Goal: Task Accomplishment & Management: Manage account settings

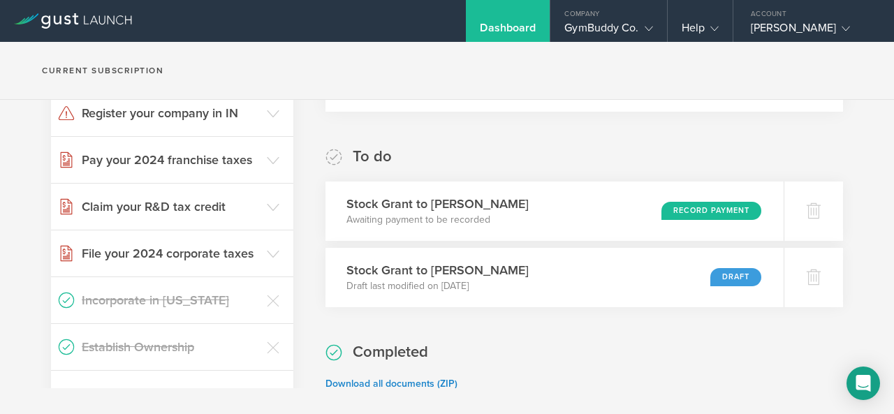
scroll to position [214, 0]
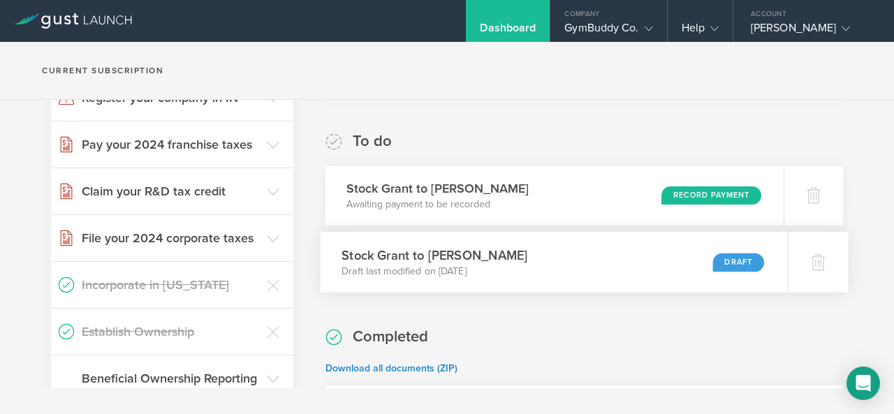
click at [565, 272] on div "Stock Grant to Quinn Johnson Draft last modified on Jun 30, 2025 Draft" at bounding box center [554, 262] width 467 height 61
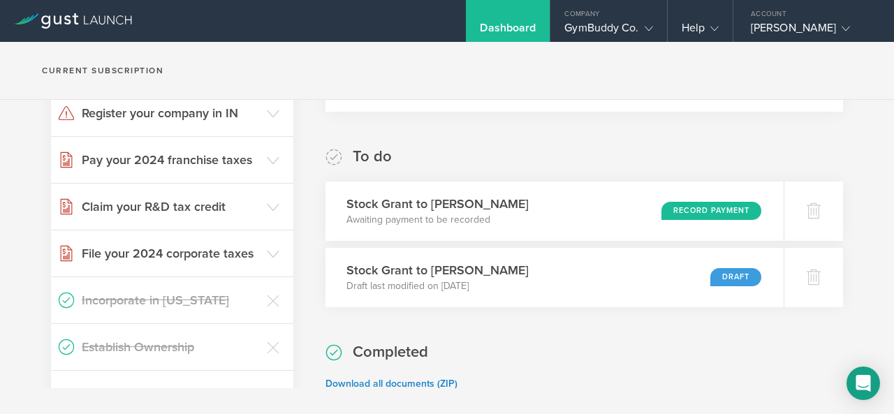
scroll to position [199, 0]
click at [632, 220] on div "Stock Grant to Quinn Johnson Awaiting payment to be recorded Record Payment" at bounding box center [554, 210] width 467 height 61
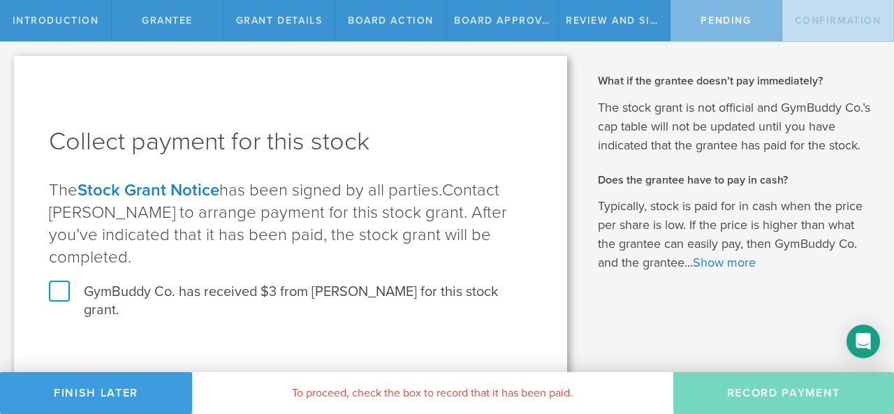
click at [318, 297] on label "GymBuddy Co. has received $3 from Quinn Johnson for this stock grant." at bounding box center [291, 301] width 484 height 36
click at [0, 0] on input "GymBuddy Co. has received $3 from Quinn Johnson for this stock grant." at bounding box center [0, 0] width 0 height 0
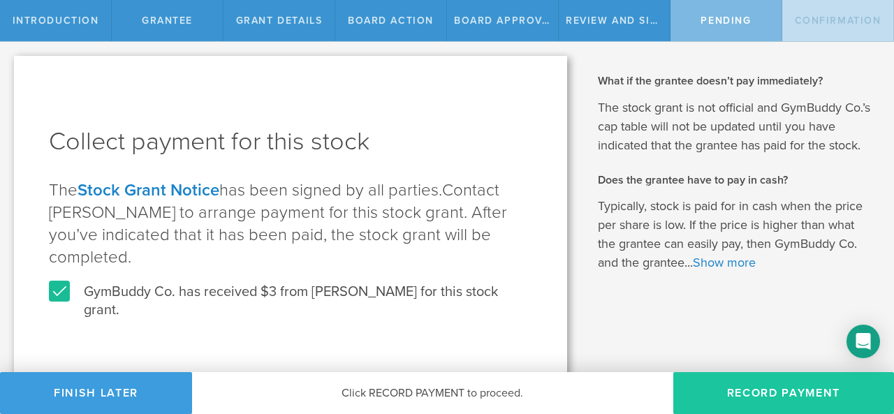
click at [712, 393] on button "Record Payment" at bounding box center [784, 393] width 221 height 42
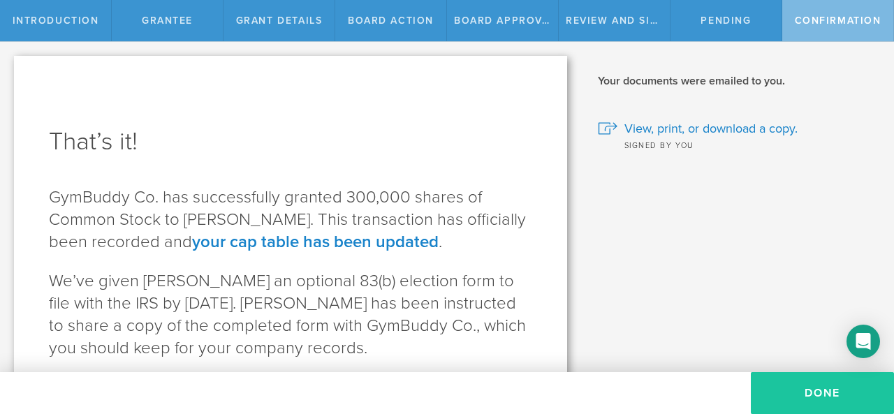
click at [776, 385] on button "Done" at bounding box center [822, 393] width 143 height 42
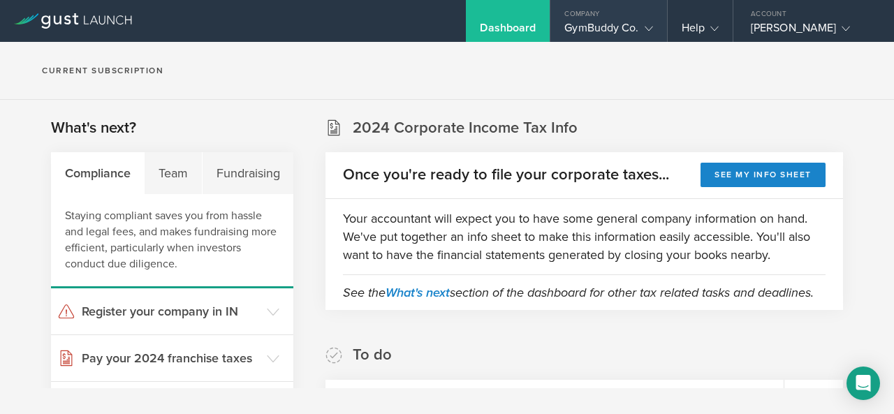
click at [613, 26] on div "GymBuddy Co." at bounding box center [609, 31] width 88 height 21
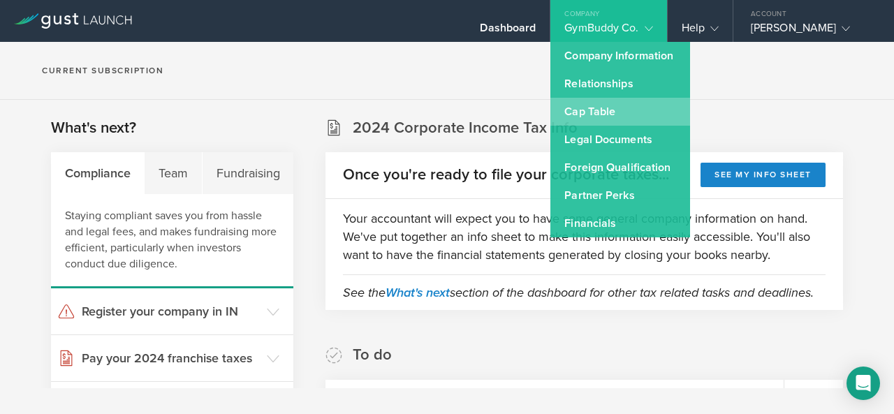
click at [611, 109] on link "Cap Table" at bounding box center [621, 112] width 140 height 28
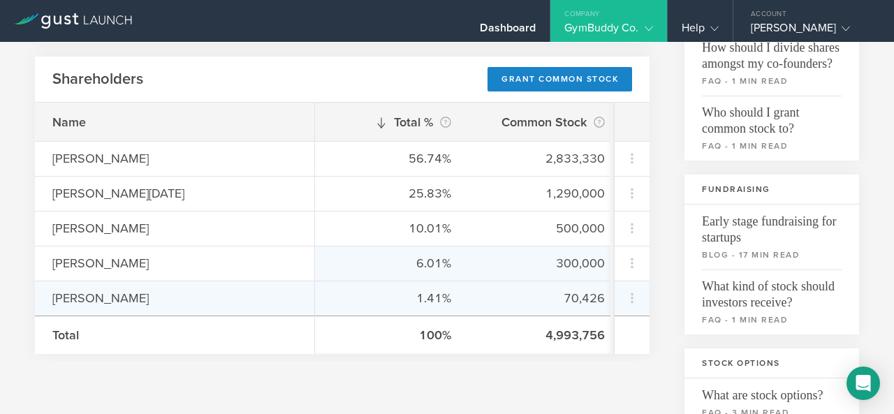
scroll to position [0, 7]
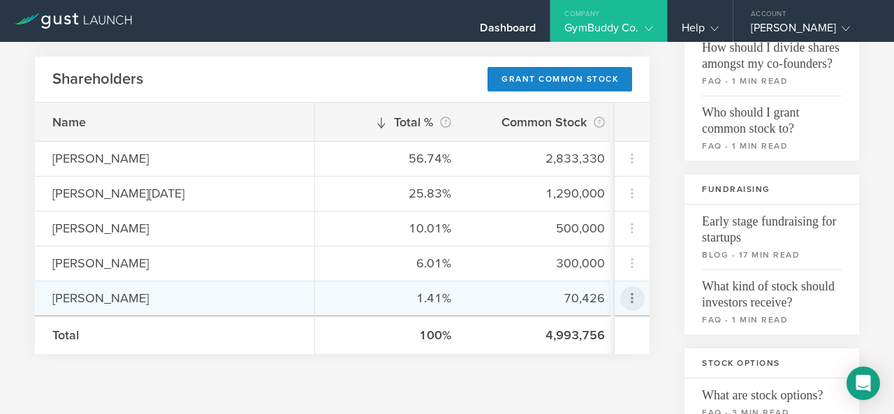
click at [624, 295] on icon at bounding box center [632, 298] width 17 height 17
click at [597, 369] on div "due to termination" at bounding box center [578, 376] width 106 height 14
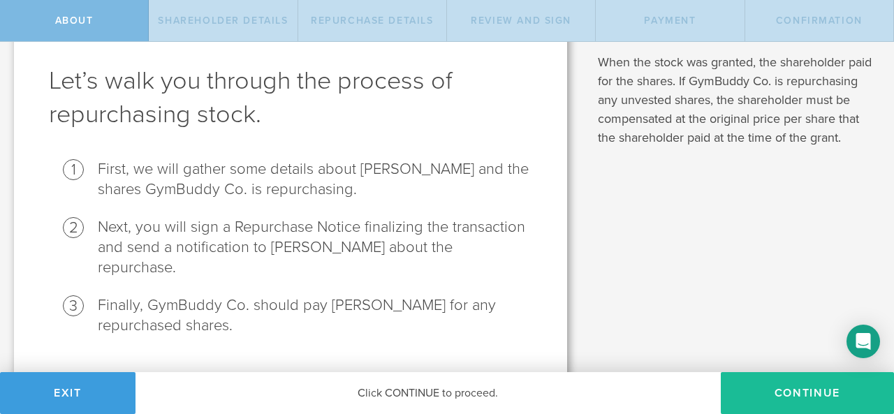
scroll to position [62, 0]
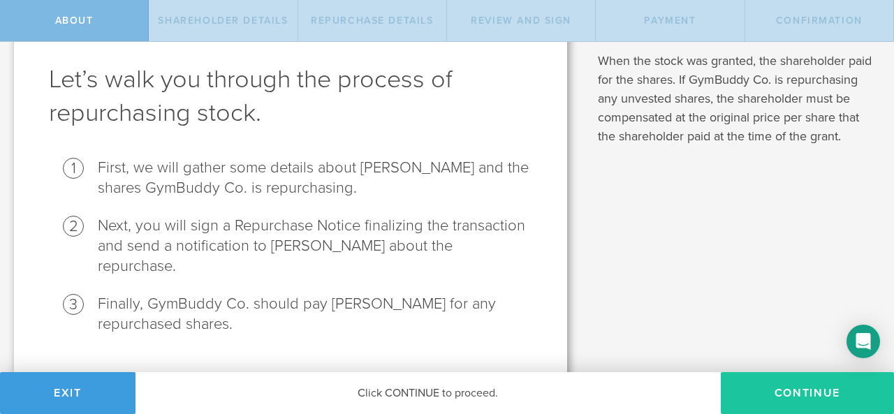
click at [753, 372] on button "Continue" at bounding box center [807, 393] width 173 height 42
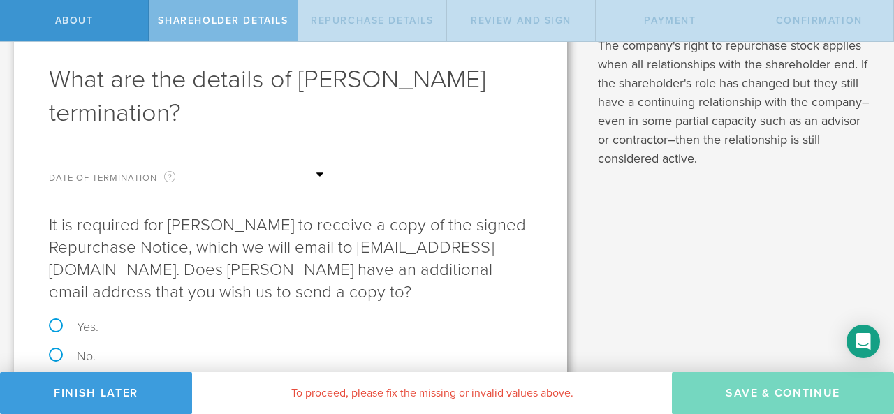
scroll to position [0, 0]
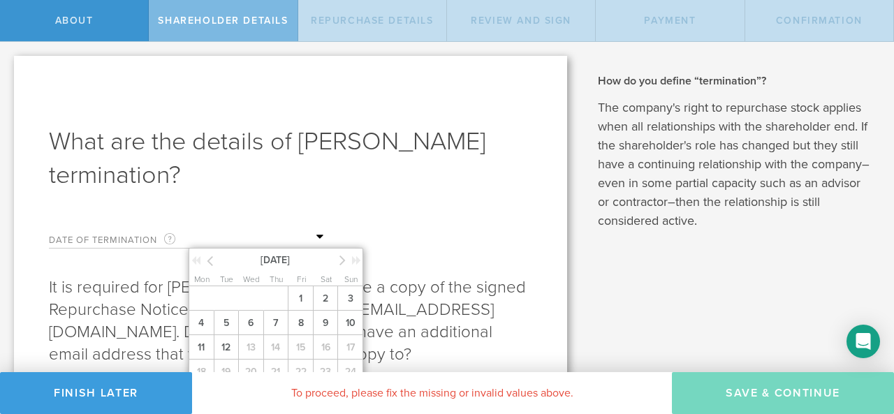
click at [323, 231] on input "text" at bounding box center [259, 237] width 140 height 21
click at [209, 262] on icon at bounding box center [210, 260] width 6 height 17
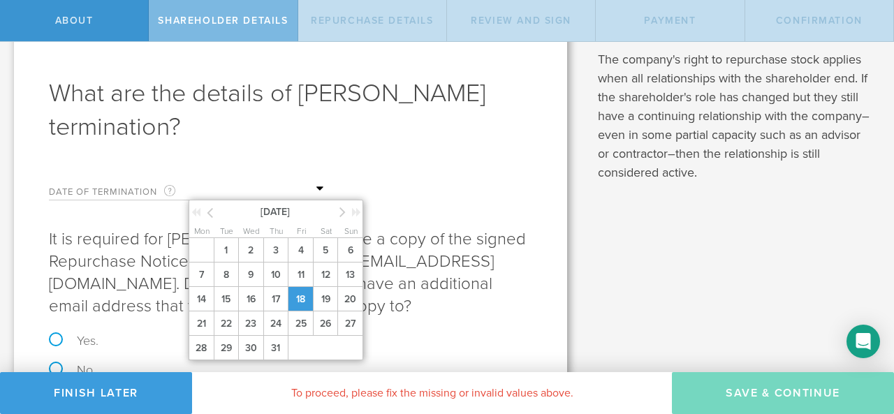
scroll to position [70, 0]
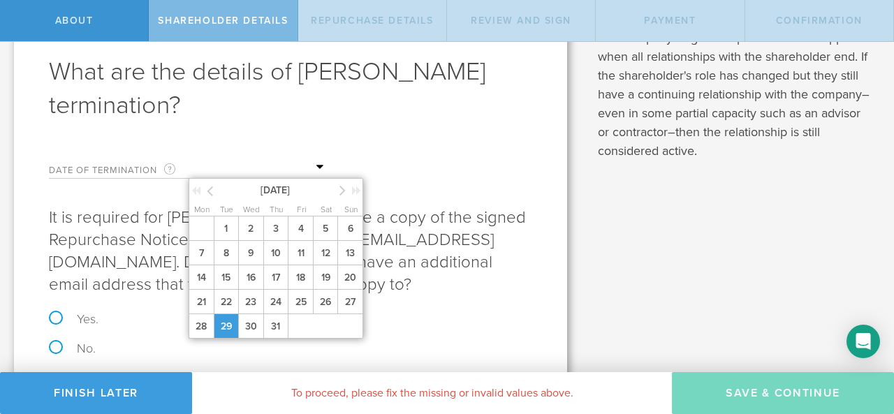
click at [229, 328] on span "29" at bounding box center [226, 326] width 25 height 24
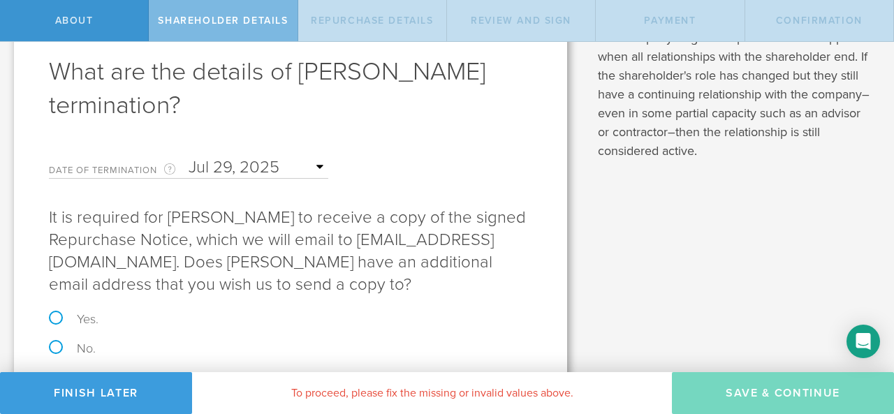
click at [55, 317] on label "Yes." at bounding box center [291, 319] width 484 height 13
radio input "true"
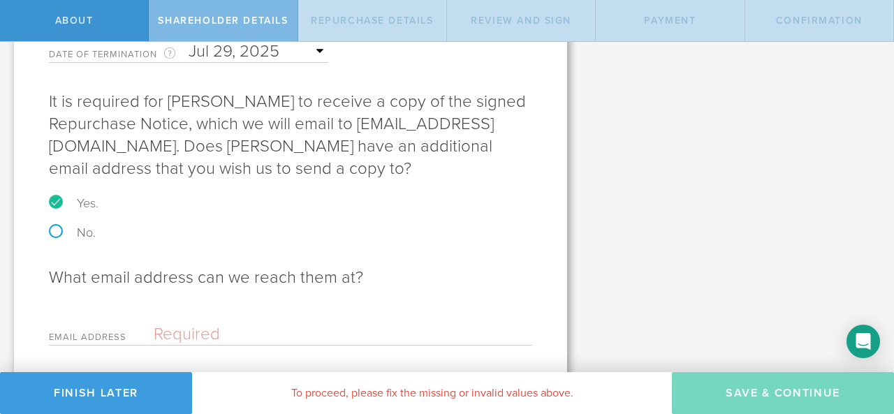
scroll to position [231, 0]
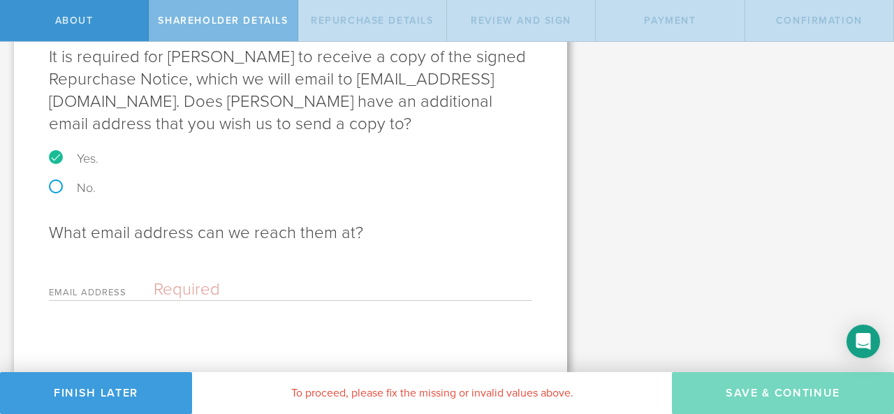
click at [189, 286] on input "email" at bounding box center [340, 289] width 372 height 21
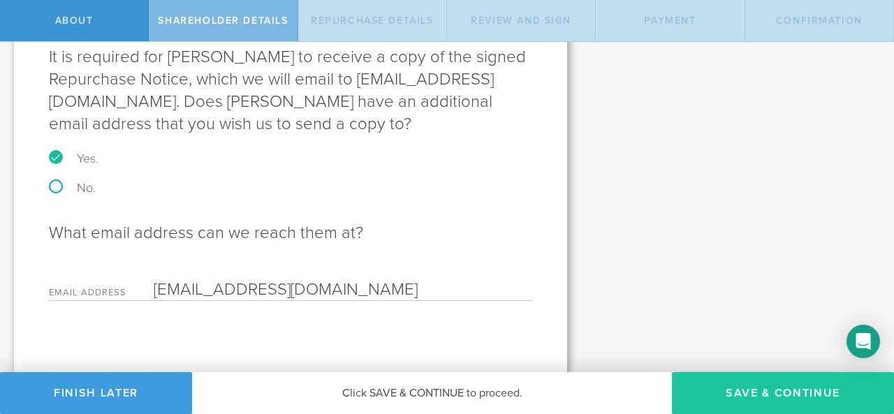
type input "liu.joshua555@gmail.com"
click at [743, 385] on button "Save & Continue" at bounding box center [783, 393] width 222 height 42
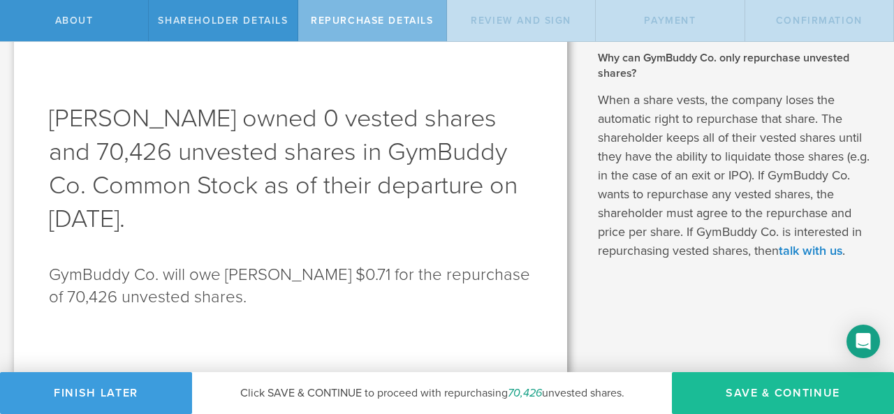
scroll to position [25, 0]
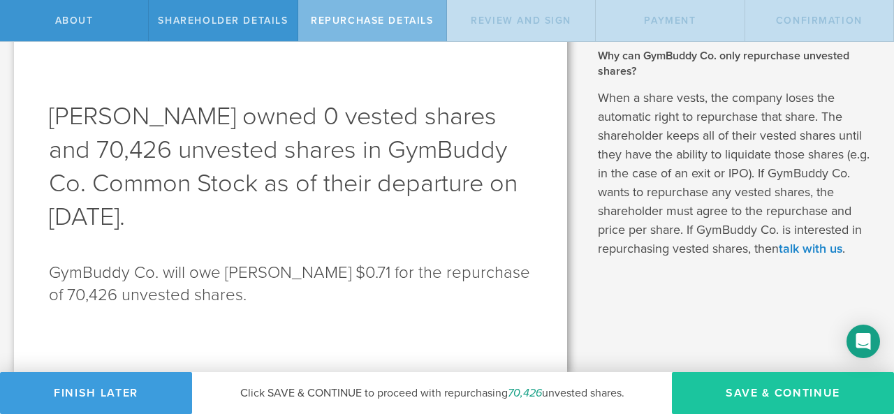
click at [708, 388] on button "Save & Continue" at bounding box center [783, 393] width 222 height 42
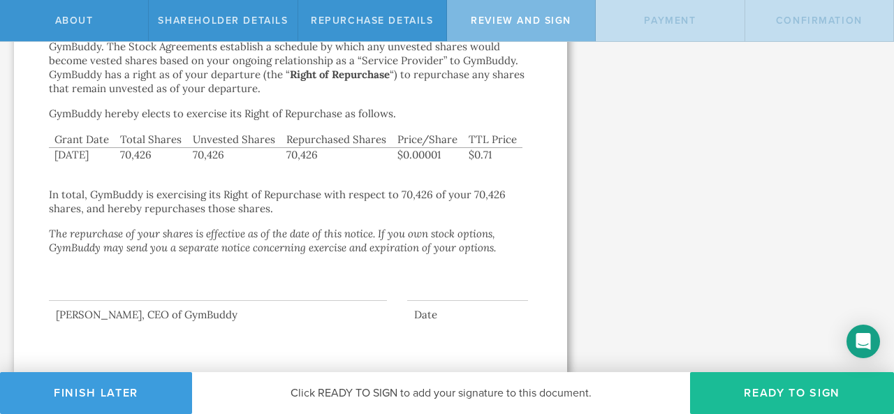
scroll to position [288, 0]
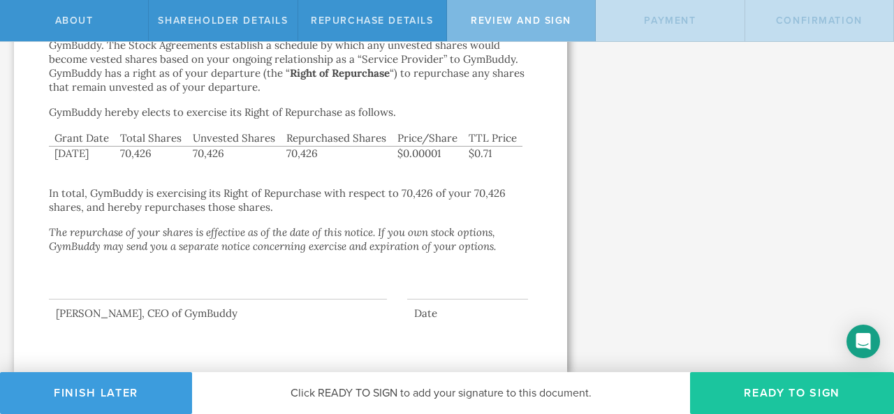
click at [755, 384] on button "Ready to Sign" at bounding box center [792, 393] width 204 height 42
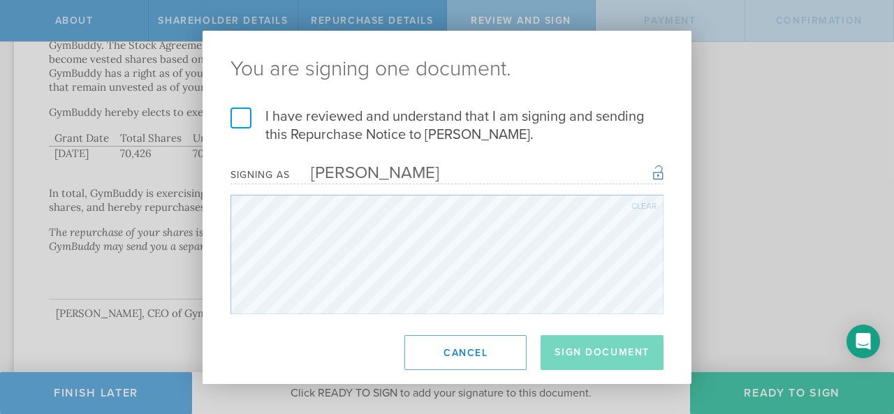
click at [259, 119] on label "I have reviewed and understand that I am signing and sending this Repurchase No…" at bounding box center [447, 126] width 433 height 36
click at [0, 0] on input "I have reviewed and understand that I am signing and sending this Repurchase No…" at bounding box center [0, 0] width 0 height 0
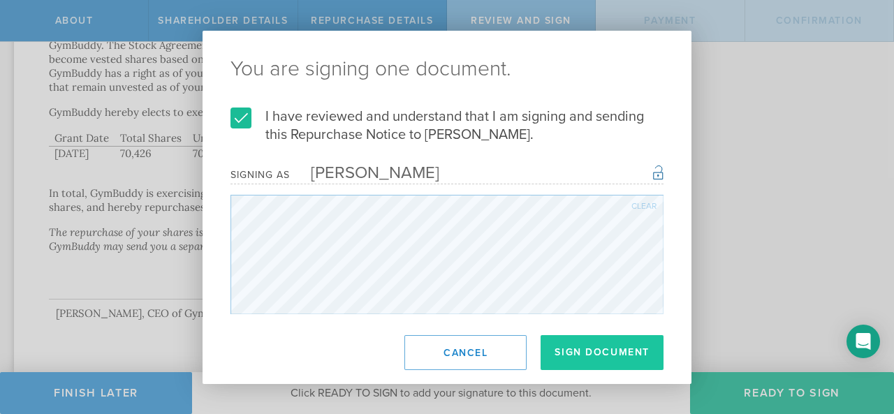
click at [589, 351] on button "Sign Document" at bounding box center [602, 352] width 123 height 35
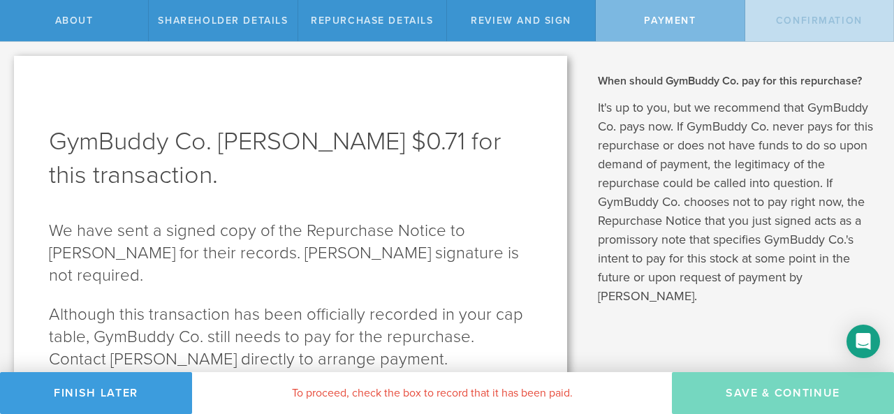
scroll to position [161, 0]
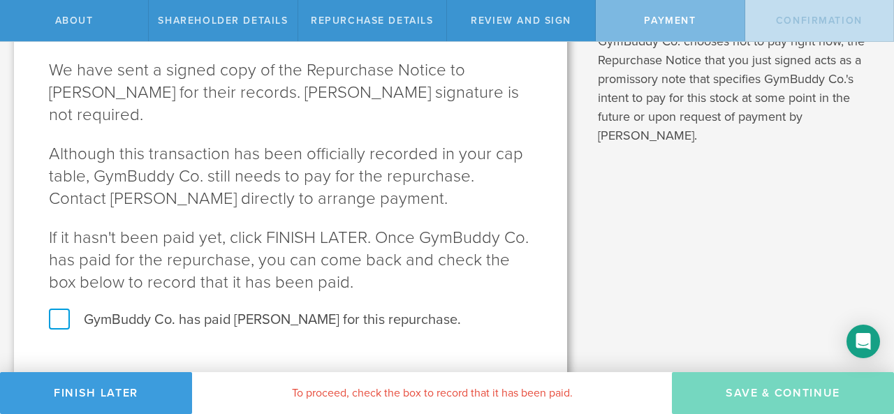
click at [316, 311] on label "GymBuddy Co. has paid Joshua Liu for this repurchase." at bounding box center [291, 320] width 484 height 18
checkbox input "true"
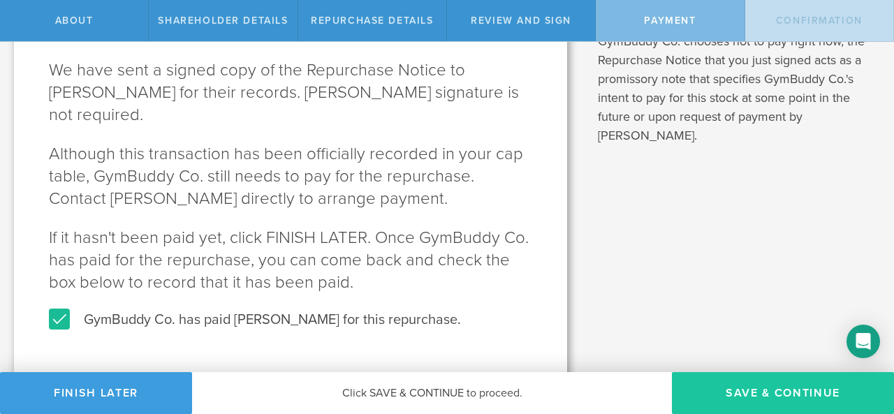
click at [717, 382] on button "SAVE & CONTINUE" at bounding box center [783, 393] width 222 height 42
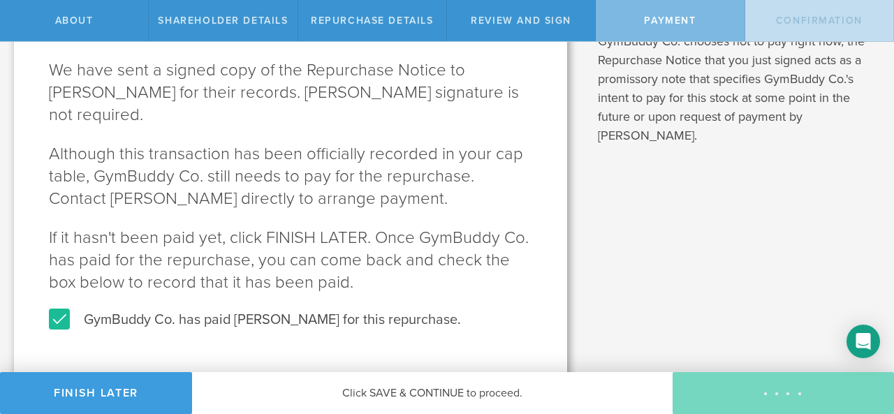
scroll to position [0, 0]
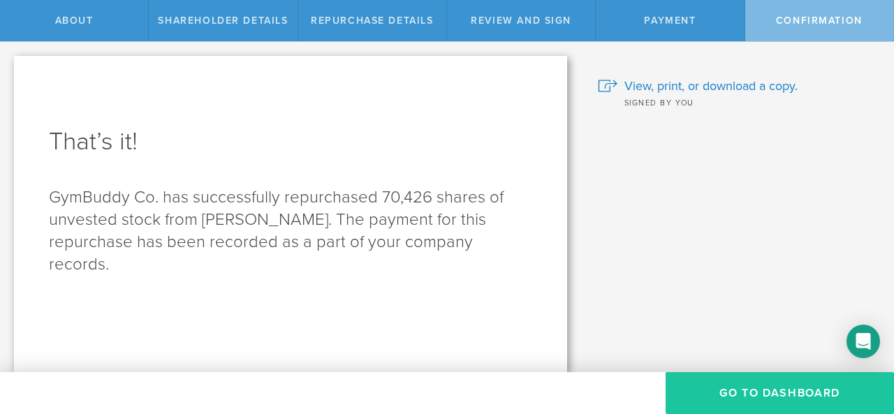
click at [722, 397] on button "Go to Dashboard" at bounding box center [780, 393] width 228 height 42
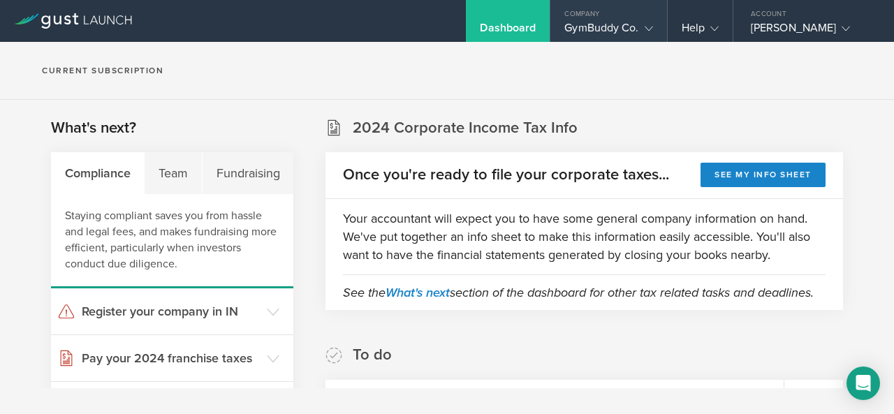
click at [611, 23] on div "GymBuddy Co." at bounding box center [609, 31] width 88 height 21
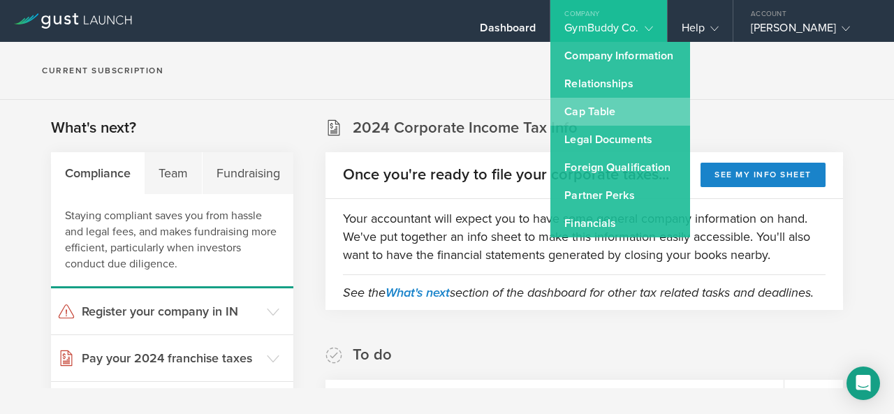
click at [619, 115] on link "Cap Table" at bounding box center [621, 112] width 140 height 28
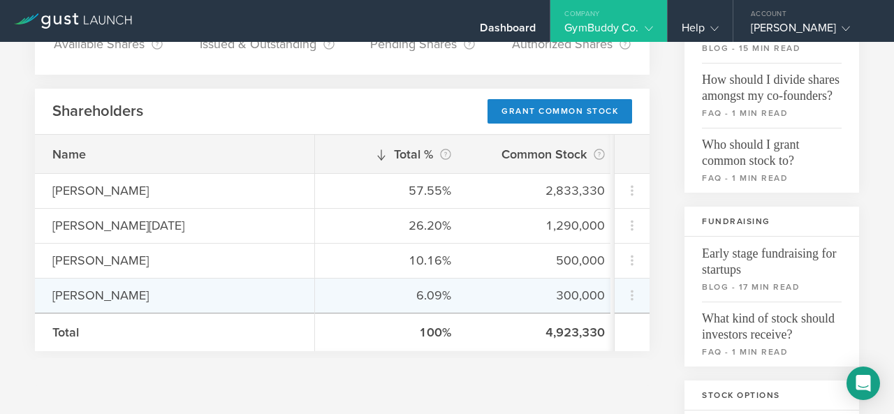
scroll to position [176, 0]
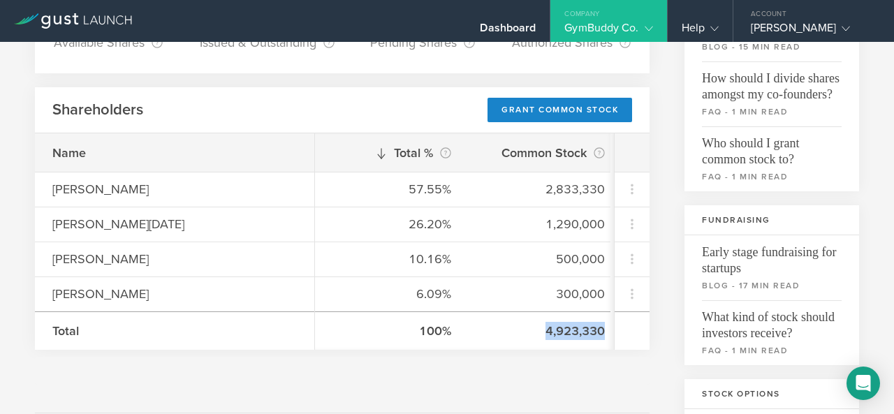
drag, startPoint x: 443, startPoint y: 357, endPoint x: 511, endPoint y: 347, distance: 69.2
click at [511, 347] on div "Common Stock 5,076,670 Available Shares This is the number of shares that the c…" at bounding box center [342, 406] width 615 height 940
click at [511, 347] on div "100% 4,923,330" at bounding box center [463, 331] width 296 height 38
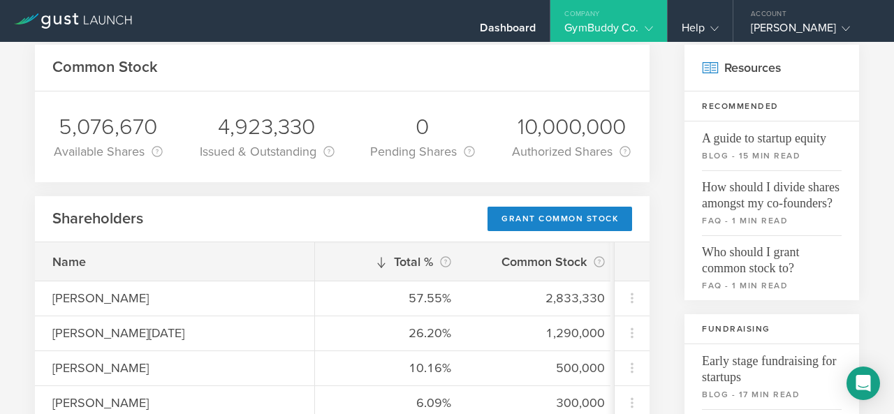
scroll to position [0, 0]
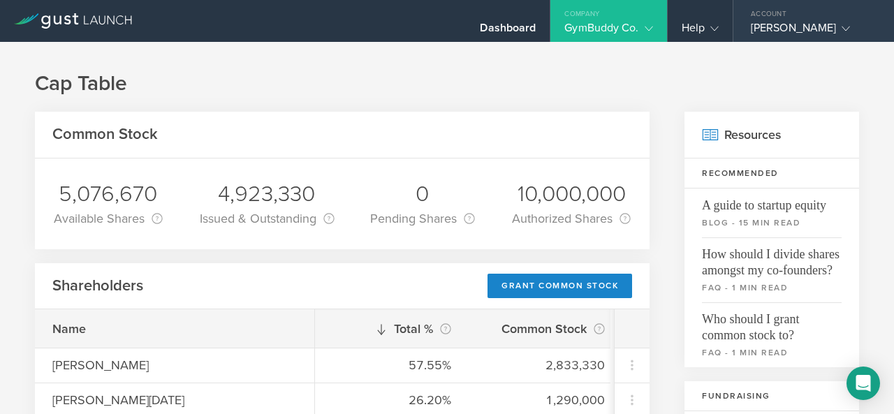
click at [777, 13] on div "Account" at bounding box center [814, 10] width 161 height 21
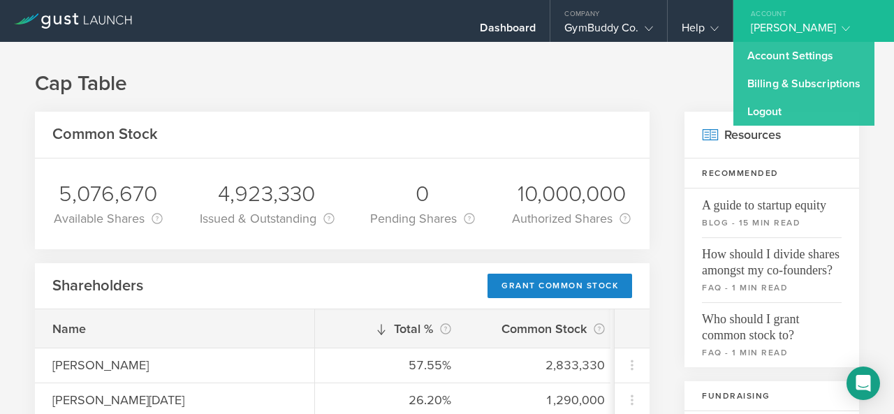
click at [765, 104] on link "Logout" at bounding box center [804, 112] width 141 height 28
